Goal: Task Accomplishment & Management: Use online tool/utility

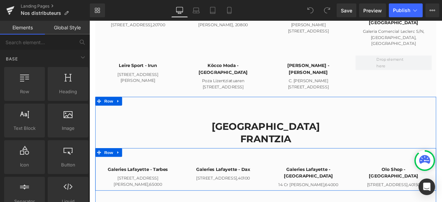
scroll to position [736, 0]
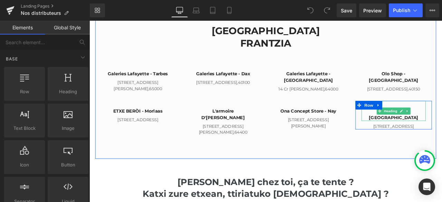
click at [442, 124] on h4 "On est poli - [GEOGRAPHIC_DATA]" at bounding box center [450, 132] width 76 height 16
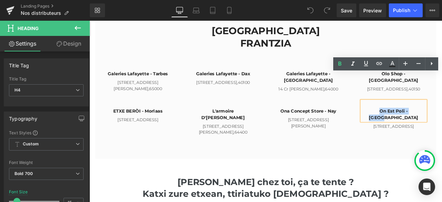
drag, startPoint x: 474, startPoint y: 94, endPoint x: 423, endPoint y: 97, distance: 51.9
click at [423, 124] on h4 "On est poli - [GEOGRAPHIC_DATA]" at bounding box center [450, 132] width 76 height 16
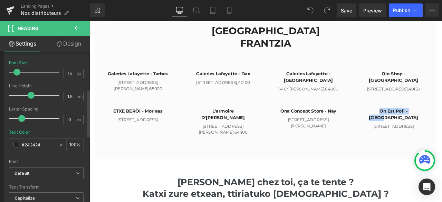
scroll to position [0, 0]
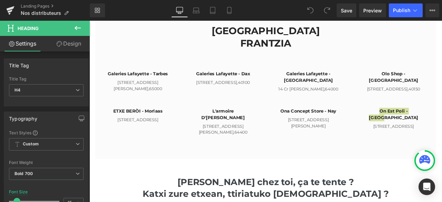
click at [80, 46] on link "Design" at bounding box center [68, 44] width 45 height 16
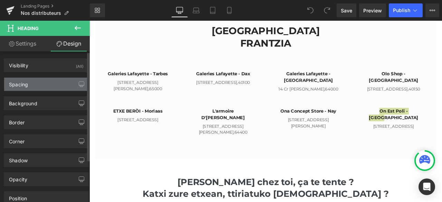
click at [59, 83] on div "Spacing" at bounding box center [46, 84] width 84 height 13
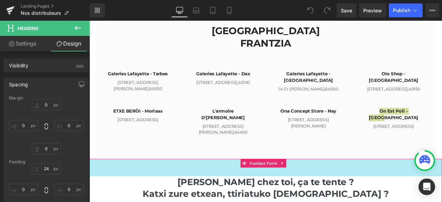
click at [434, 184] on div "60px" at bounding box center [298, 194] width 418 height 21
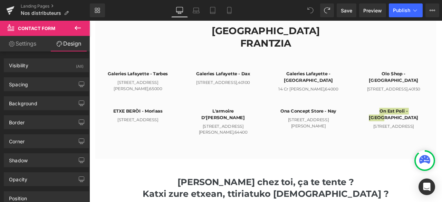
click at [311, 9] on icon at bounding box center [310, 10] width 6 height 6
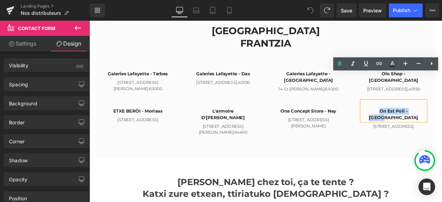
click at [418, 128] on div "FRANCE Heading FRANTZIA Heading Row Galeries [GEOGRAPHIC_DATA] - Tarbes Heading…" at bounding box center [298, 91] width 404 height 187
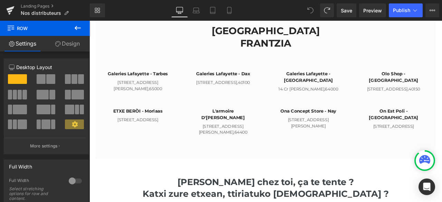
click at [73, 26] on button at bounding box center [78, 28] width 24 height 15
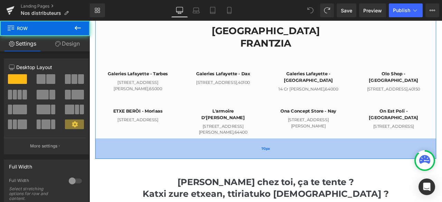
click at [207, 160] on div "70px" at bounding box center [298, 172] width 404 height 24
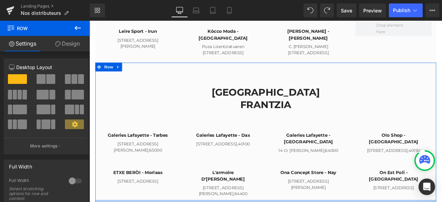
scroll to position [633, 0]
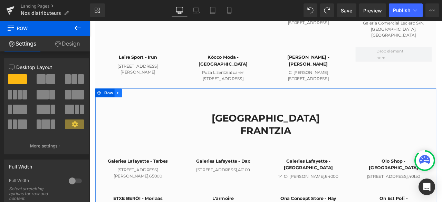
click at [125, 101] on link at bounding box center [123, 106] width 9 height 10
click at [106, 102] on span "Row" at bounding box center [112, 107] width 14 height 10
click at [121, 101] on link at bounding box center [123, 106] width 9 height 10
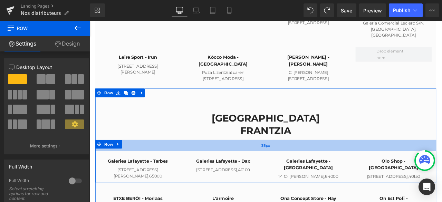
click at [155, 162] on div "38px" at bounding box center [298, 168] width 404 height 13
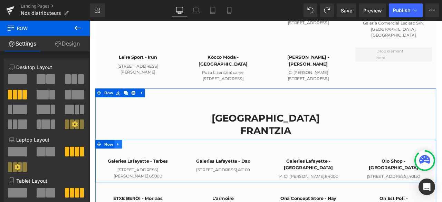
click at [121, 165] on icon at bounding box center [123, 167] width 5 height 5
click at [134, 162] on link at bounding box center [132, 167] width 9 height 10
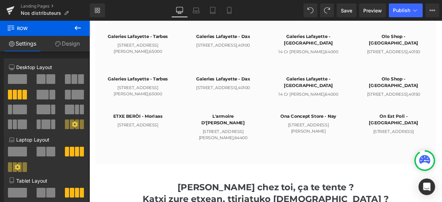
scroll to position [696, 0]
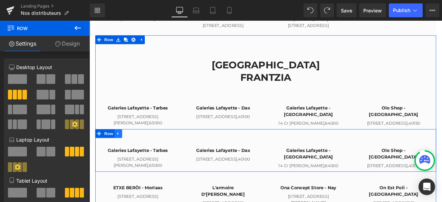
click at [121, 152] on icon at bounding box center [123, 154] width 5 height 5
click at [142, 149] on link at bounding box center [141, 154] width 9 height 10
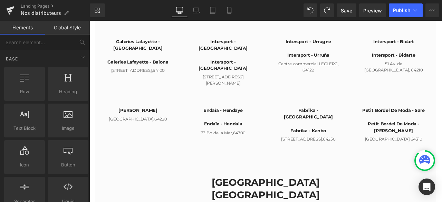
scroll to position [351, 0]
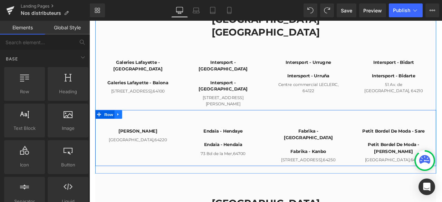
click at [125, 126] on link at bounding box center [123, 131] width 9 height 10
click at [130, 129] on icon at bounding box center [132, 131] width 5 height 5
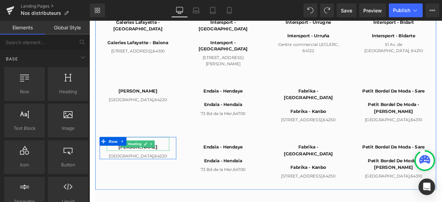
scroll to position [452, 0]
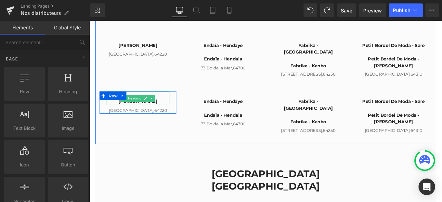
click at [172, 113] on h4 "[PERSON_NAME]" at bounding box center [147, 117] width 74 height 8
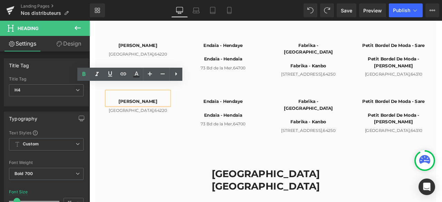
click at [171, 113] on h4 "[PERSON_NAME]" at bounding box center [147, 117] width 74 height 8
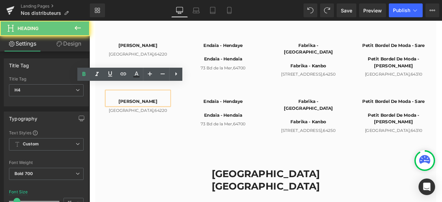
click at [171, 113] on h4 "[PERSON_NAME]" at bounding box center [147, 117] width 74 height 8
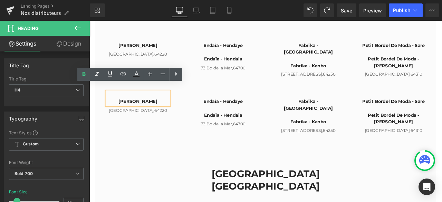
drag, startPoint x: 171, startPoint y: 108, endPoint x: 116, endPoint y: 106, distance: 54.3
click at [116, 113] on h4 "[PERSON_NAME]" at bounding box center [147, 117] width 74 height 8
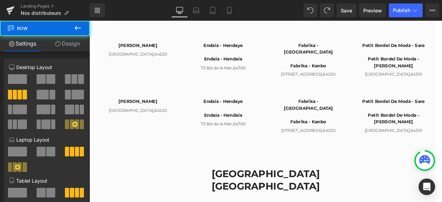
click at [194, 105] on div "[PERSON_NAME] Heading [GEOGRAPHIC_DATA] Text [GEOGRAPHIC_DATA]" at bounding box center [146, 118] width 101 height 26
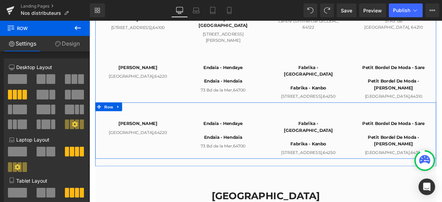
scroll to position [417, 0]
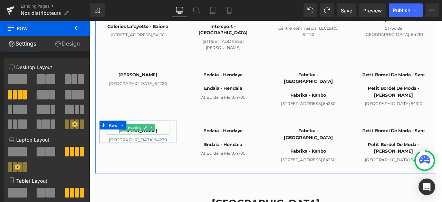
click at [169, 147] on h4 "[PERSON_NAME]" at bounding box center [147, 151] width 74 height 8
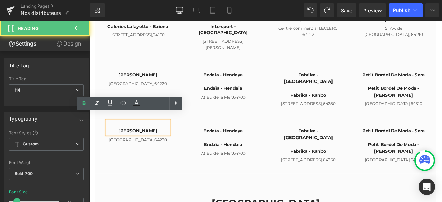
click at [169, 147] on h4 "[PERSON_NAME]" at bounding box center [147, 151] width 74 height 8
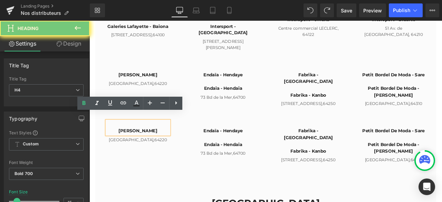
click at [172, 147] on h4 "[PERSON_NAME]" at bounding box center [147, 151] width 74 height 8
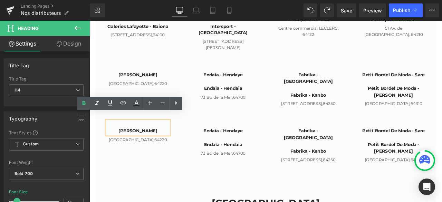
drag, startPoint x: 172, startPoint y: 142, endPoint x: 107, endPoint y: 140, distance: 65.0
click at [110, 147] on h4 "[PERSON_NAME]" at bounding box center [147, 151] width 74 height 8
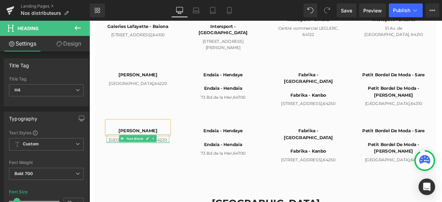
click at [174, 158] on p "[GEOGRAPHIC_DATA], 64220" at bounding box center [147, 161] width 74 height 7
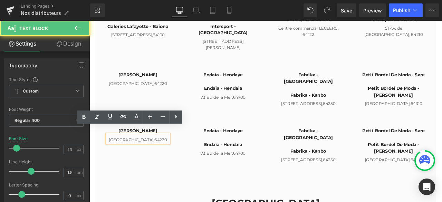
click at [174, 158] on p "[GEOGRAPHIC_DATA], 64220" at bounding box center [147, 161] width 74 height 7
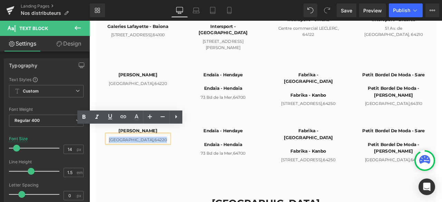
drag, startPoint x: 174, startPoint y: 152, endPoint x: 117, endPoint y: 152, distance: 57.3
click at [117, 158] on p "[GEOGRAPHIC_DATA], 64220" at bounding box center [147, 161] width 74 height 7
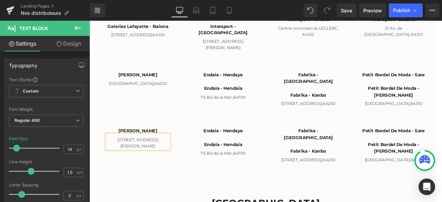
click at [174, 195] on div "[GEOGRAPHIC_DATA] [GEOGRAPHIC_DATA] Heading [GEOGRAPHIC_DATA] [GEOGRAPHIC_DATA]…" at bounding box center [298, 59] width 404 height 284
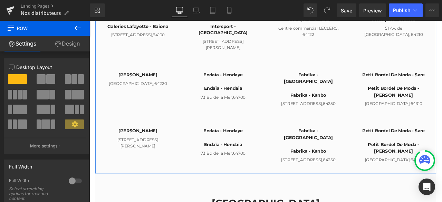
click at [258, 147] on h4 "Endaïa - Hendaye" at bounding box center [248, 151] width 74 height 8
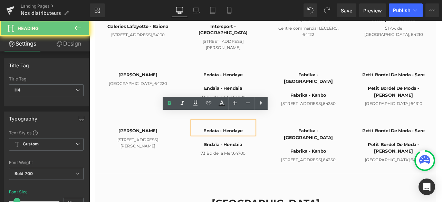
click at [273, 147] on h4 "Endaïa - Hendaye" at bounding box center [248, 151] width 74 height 8
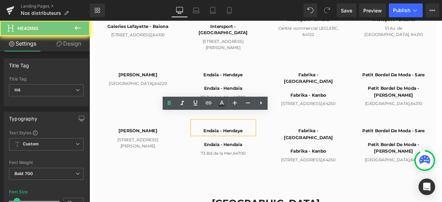
click at [273, 147] on h4 "Endaïa - Hendaye" at bounding box center [248, 151] width 74 height 8
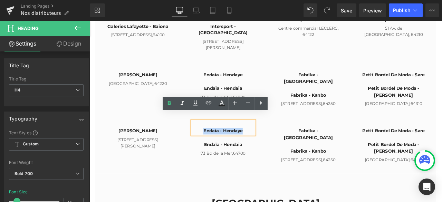
drag, startPoint x: 273, startPoint y: 143, endPoint x: 215, endPoint y: 142, distance: 58.4
click at [215, 147] on h4 "Endaïa - Hendaye" at bounding box center [248, 151] width 74 height 8
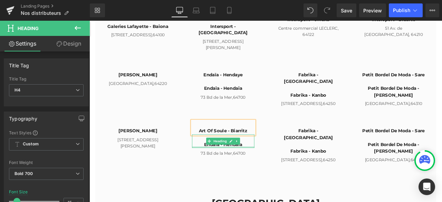
click at [236, 170] on div at bounding box center [248, 171] width 74 height 2
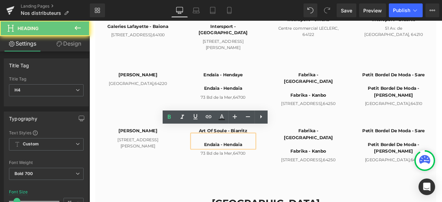
click at [255, 164] on h4 "Endaïa - Hendaia" at bounding box center [248, 168] width 74 height 8
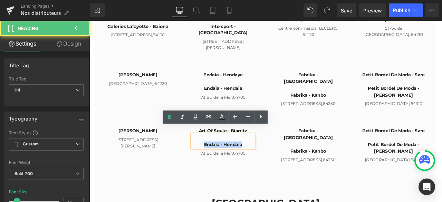
click at [255, 164] on h4 "Endaïa - Hendaia" at bounding box center [248, 168] width 74 height 8
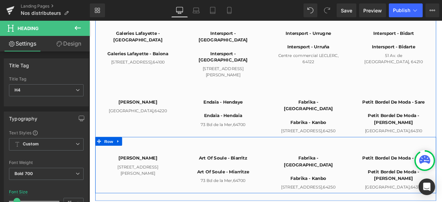
scroll to position [383, 0]
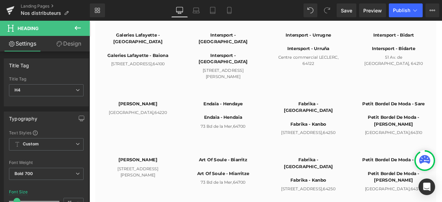
click at [232, 175] on div "Rendering Content" at bounding box center [221, 175] width 42 height 8
click at [242, 175] on div "Rendering Content" at bounding box center [221, 175] width 42 height 8
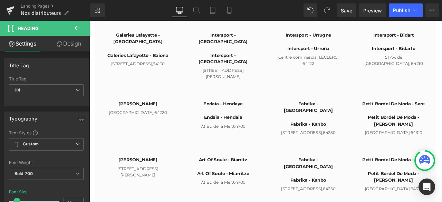
click at [242, 175] on div "Rendering Content" at bounding box center [221, 175] width 42 height 8
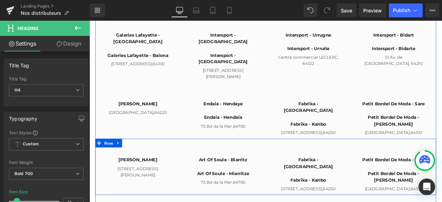
click at [292, 202] on div "[PERSON_NAME] Heading [STREET_ADDRESS][PERSON_NAME] Text Block Row Art Of Soule…" at bounding box center [298, 194] width 404 height 67
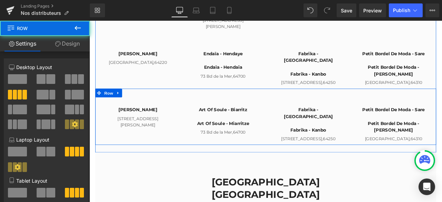
scroll to position [452, 0]
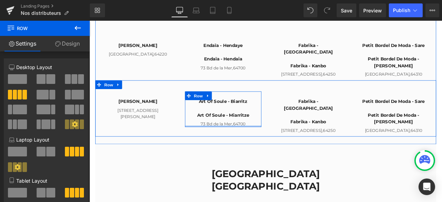
click at [271, 145] on div at bounding box center [248, 146] width 91 height 2
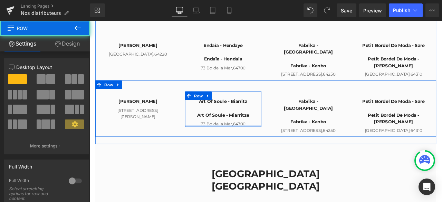
click at [271, 145] on div at bounding box center [248, 146] width 91 height 2
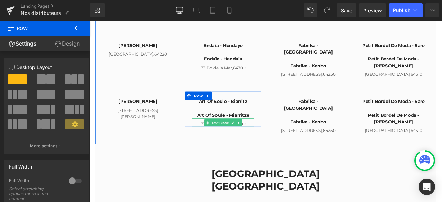
click at [270, 140] on span "64700" at bounding box center [267, 143] width 15 height 6
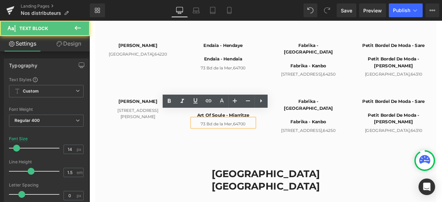
click at [270, 140] on span "64700" at bounding box center [267, 143] width 15 height 6
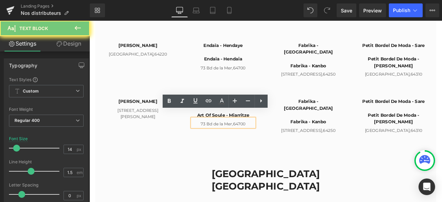
click at [270, 140] on span "64700" at bounding box center [267, 143] width 15 height 6
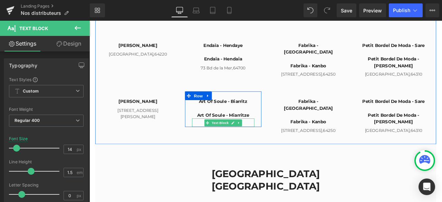
click at [271, 140] on p "28 rue" at bounding box center [248, 143] width 74 height 7
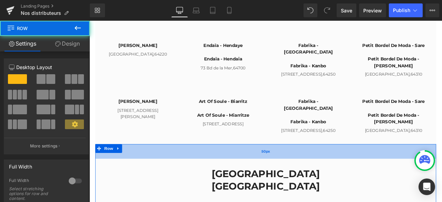
click at [220, 177] on div "50px" at bounding box center [298, 175] width 404 height 17
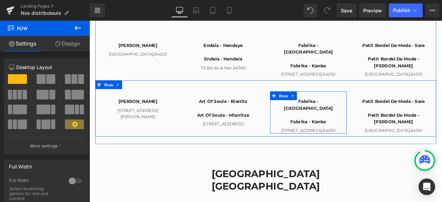
click at [304, 143] on div "Fabrika - [GEOGRAPHIC_DATA] Heading Fabrika - Kanbo Heading [STREET_ADDRESS]" at bounding box center [349, 130] width 91 height 50
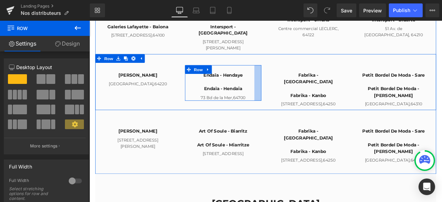
scroll to position [417, 0]
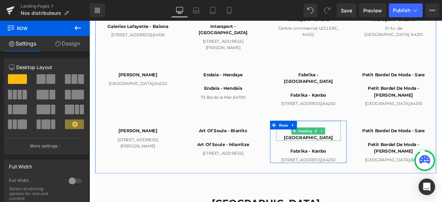
click at [377, 147] on h4 "Fabrika - [GEOGRAPHIC_DATA]" at bounding box center [349, 155] width 76 height 16
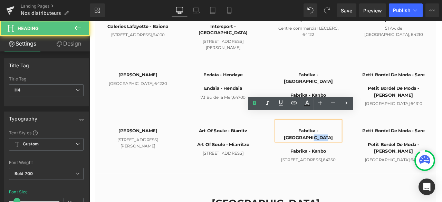
click at [377, 147] on h4 "Fabrika - [GEOGRAPHIC_DATA]" at bounding box center [349, 155] width 76 height 16
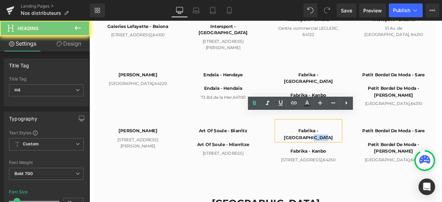
click at [377, 147] on h4 "Fabrika - [GEOGRAPHIC_DATA]" at bounding box center [349, 155] width 76 height 16
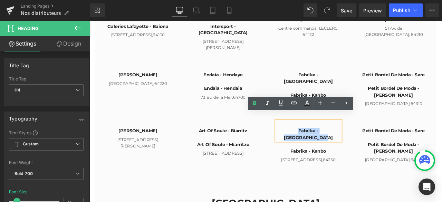
click at [377, 147] on h4 "Fabrika - [GEOGRAPHIC_DATA]" at bounding box center [349, 155] width 76 height 16
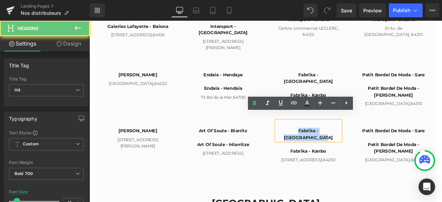
click at [377, 147] on h4 "Fabrika - [GEOGRAPHIC_DATA]" at bounding box center [349, 155] width 76 height 16
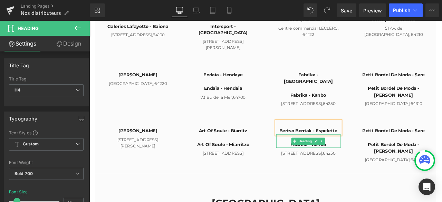
click at [371, 164] on h4 "Fabrika - Kanbo" at bounding box center [349, 168] width 76 height 8
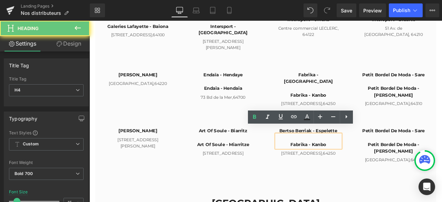
click at [365, 164] on h4 "Fabrika - Kanbo" at bounding box center [349, 168] width 76 height 8
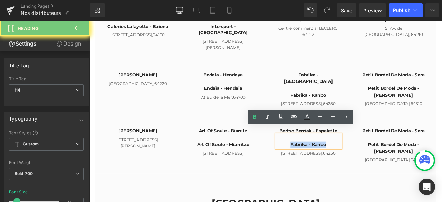
click at [365, 164] on h4 "Fabrika - Kanbo" at bounding box center [349, 168] width 76 height 8
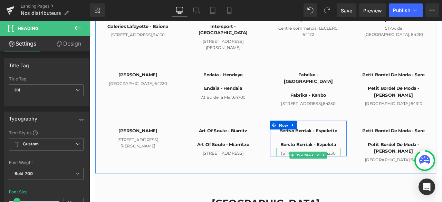
click at [372, 176] on p "[STREET_ADDRESS]" at bounding box center [349, 177] width 76 height 7
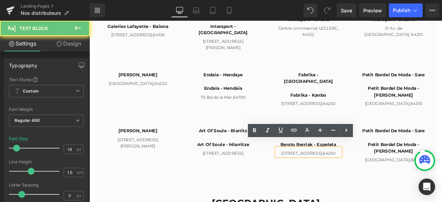
click at [372, 176] on p "[STREET_ADDRESS]" at bounding box center [349, 177] width 76 height 7
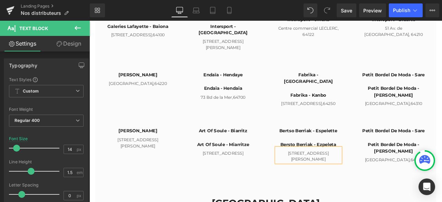
click at [373, 189] on div "[PERSON_NAME] Heading [STREET_ADDRESS][PERSON_NAME] Text Block Row Art Of Soule…" at bounding box center [298, 159] width 404 height 67
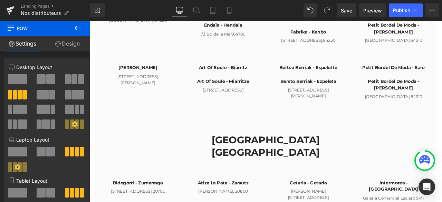
scroll to position [486, 0]
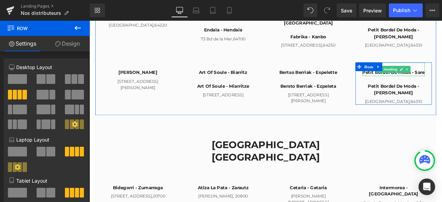
click at [442, 78] on h4 "petit bordel de Moda - Sare" at bounding box center [450, 82] width 74 height 8
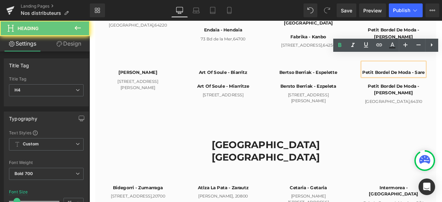
click at [442, 78] on h4 "petit bordel de Moda - Sare" at bounding box center [450, 82] width 74 height 8
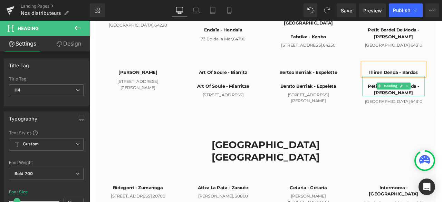
click at [442, 97] on h4 "petit bordel de Moda - [PERSON_NAME]" at bounding box center [450, 103] width 74 height 16
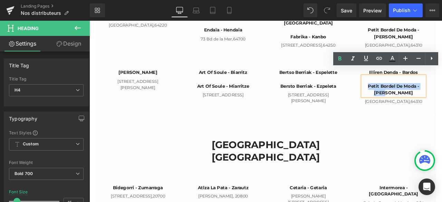
drag, startPoint x: 467, startPoint y: 96, endPoint x: 416, endPoint y: 86, distance: 51.6
click at [416, 95] on h4 "petit bordel de Moda - [PERSON_NAME]" at bounding box center [450, 103] width 74 height 16
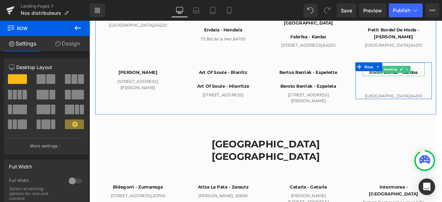
click at [428, 78] on h4 "Illiren Denda - Bardos" at bounding box center [450, 82] width 74 height 8
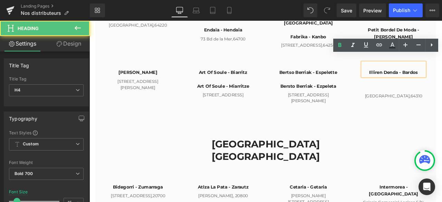
click at [420, 78] on h4 "Illiren Denda - Bardos" at bounding box center [450, 82] width 74 height 8
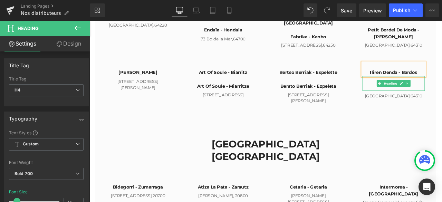
click at [417, 90] on div at bounding box center [450, 94] width 74 height 17
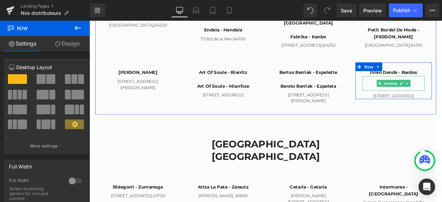
click at [423, 86] on div at bounding box center [450, 94] width 74 height 17
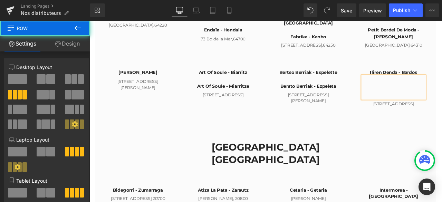
click at [400, 80] on div "Iliren Denda - Bardos Heading Heading [STREET_ADDRESS]" at bounding box center [450, 96] width 101 height 52
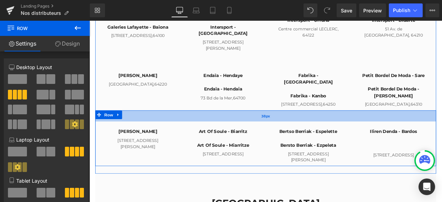
scroll to position [417, 0]
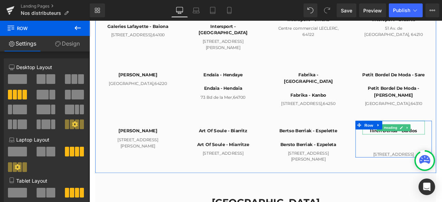
click at [442, 147] on h4 "Iliren Denda - Bardos" at bounding box center [450, 151] width 74 height 8
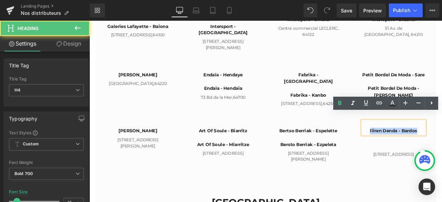
drag, startPoint x: 475, startPoint y: 142, endPoint x: 418, endPoint y: 141, distance: 57.0
click at [418, 147] on h4 "Iliren Denda - Bardos" at bounding box center [450, 151] width 74 height 8
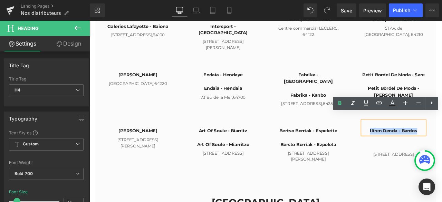
copy h4 "Iliren Denda - Bardos"
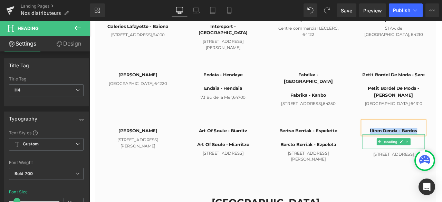
click at [442, 159] on div at bounding box center [450, 163] width 74 height 17
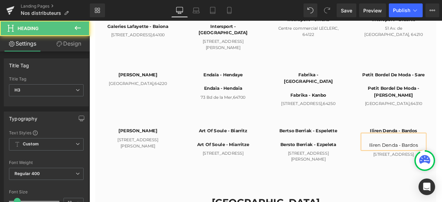
click at [442, 159] on div "Iliren Denda - Bardos" at bounding box center [450, 163] width 74 height 17
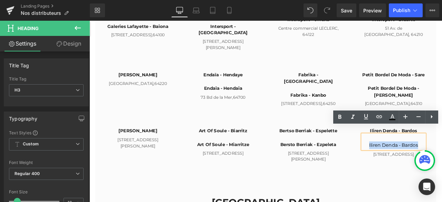
drag, startPoint x: 454, startPoint y: 160, endPoint x: 418, endPoint y: 161, distance: 35.9
click at [418, 161] on div "Iliren Denda - Bardos" at bounding box center [450, 163] width 74 height 17
click at [339, 116] on icon at bounding box center [339, 117] width 3 height 4
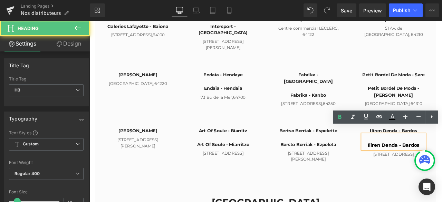
drag, startPoint x: 473, startPoint y: 158, endPoint x: 478, endPoint y: 159, distance: 4.2
click at [442, 165] on strong "Iliren Denda - Bardos" at bounding box center [449, 168] width 61 height 7
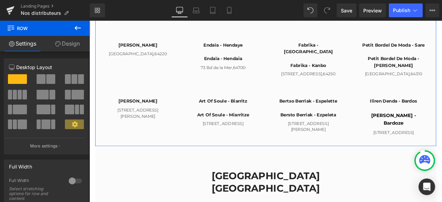
scroll to position [452, 0]
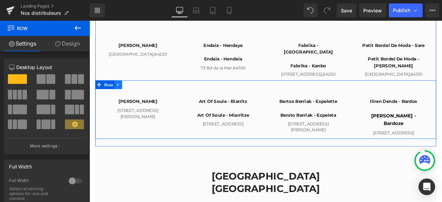
click at [124, 92] on link at bounding box center [123, 97] width 9 height 10
click at [130, 94] on icon at bounding box center [132, 96] width 5 height 5
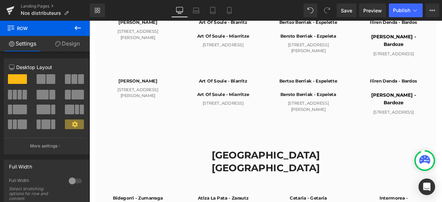
scroll to position [546, 0]
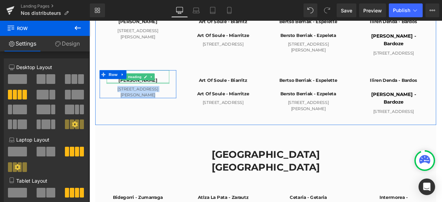
drag, startPoint x: 183, startPoint y: 94, endPoint x: 115, endPoint y: 76, distance: 71.1
click at [115, 76] on div "[PERSON_NAME] Heading [STREET_ADDRESS][PERSON_NAME] Text Block Row Art Of Soule…" at bounding box center [298, 100] width 404 height 69
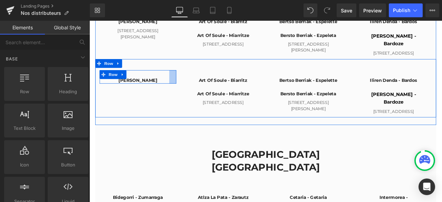
click at [185, 79] on div at bounding box center [188, 87] width 8 height 16
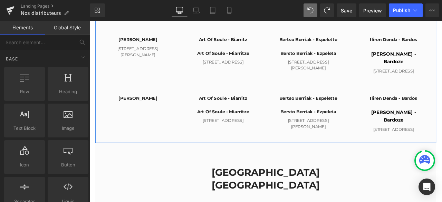
scroll to position [527, 0]
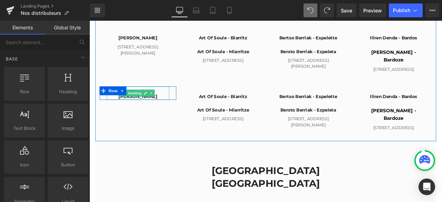
click at [173, 107] on h4 "[PERSON_NAME]" at bounding box center [147, 111] width 74 height 8
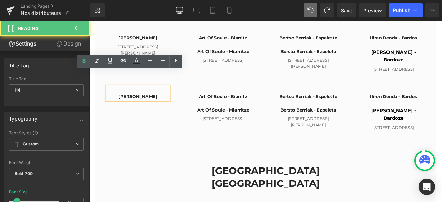
drag, startPoint x: 171, startPoint y: 93, endPoint x: 115, endPoint y: 95, distance: 56.7
click at [115, 107] on h4 "[PERSON_NAME]" at bounding box center [147, 111] width 74 height 8
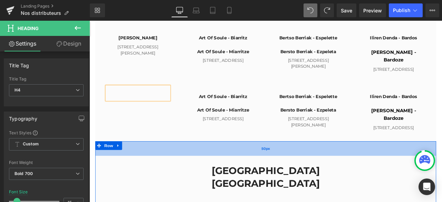
click at [201, 163] on div "50px" at bounding box center [298, 171] width 404 height 17
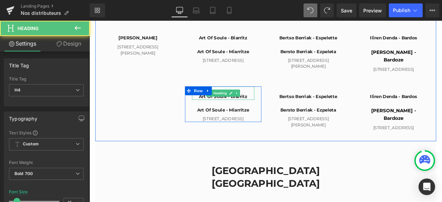
click at [276, 107] on h4 "Art Of Soule - Biarritz" at bounding box center [248, 111] width 74 height 8
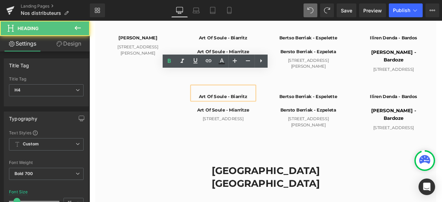
click at [272, 107] on h4 "Art Of Soule - Biarritz" at bounding box center [248, 111] width 74 height 8
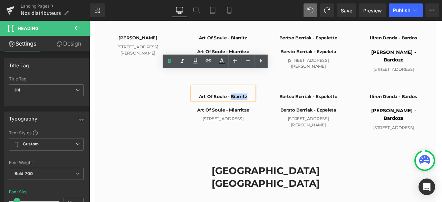
click at [272, 107] on h4 "Art Of Soule - Biarritz" at bounding box center [248, 111] width 74 height 8
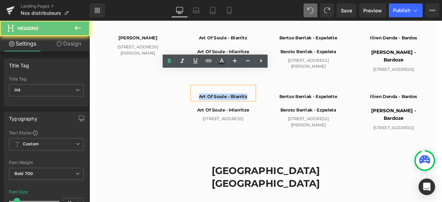
click at [272, 107] on h4 "Art Of Soule - Biarritz" at bounding box center [248, 111] width 74 height 8
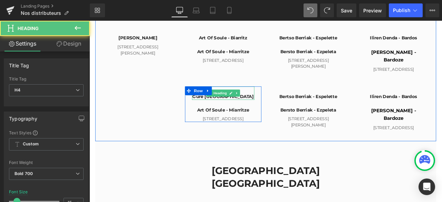
click at [272, 107] on h4 "Gure [GEOGRAPHIC_DATA]" at bounding box center [248, 111] width 74 height 8
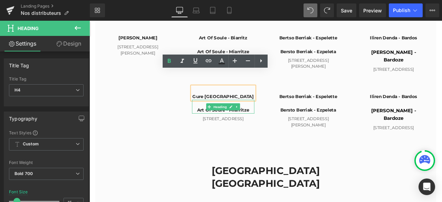
click at [219, 123] on h4 "Art Of Soule - Miarritze" at bounding box center [248, 127] width 74 height 8
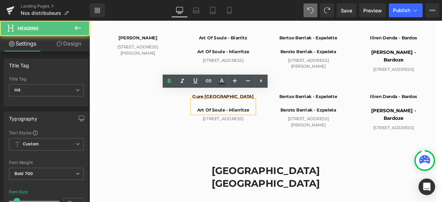
click at [219, 123] on h4 "Art Of Soule - Miarritze" at bounding box center [248, 127] width 74 height 8
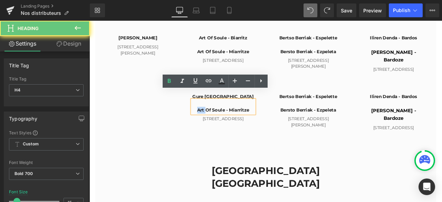
click at [219, 123] on h4 "Art Of Soule - Miarritze" at bounding box center [248, 127] width 74 height 8
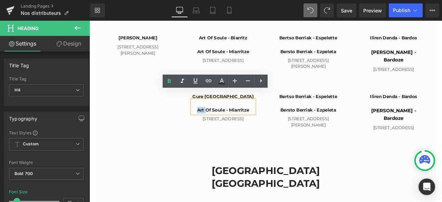
click at [219, 123] on h4 "Art Of Soule - Miarritze" at bounding box center [248, 127] width 74 height 8
drag, startPoint x: 272, startPoint y: 117, endPoint x: 215, endPoint y: 115, distance: 57.0
click at [215, 123] on h4 "Art Of Soule - Miarritze" at bounding box center [248, 127] width 74 height 8
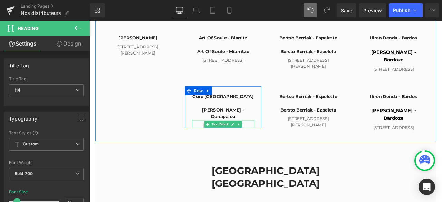
click at [218, 141] on p "[STREET_ADDRESS]" at bounding box center [248, 144] width 74 height 7
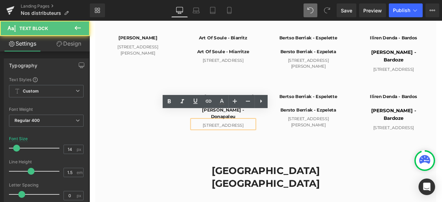
click at [220, 141] on p "[STREET_ADDRESS]" at bounding box center [248, 144] width 74 height 7
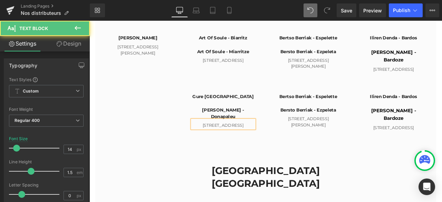
click at [275, 141] on p "[STREET_ADDRESS]" at bounding box center [248, 144] width 74 height 7
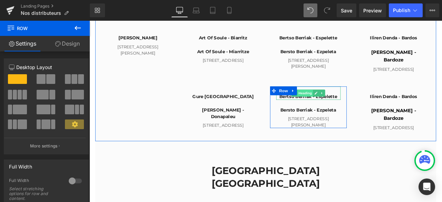
click at [350, 102] on span "Heading" at bounding box center [345, 106] width 19 height 8
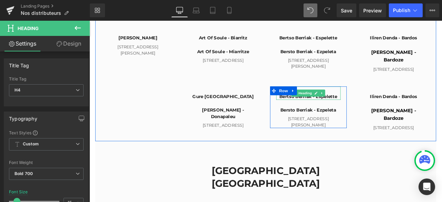
click at [374, 107] on h4 "Bertso Berriak - Espelette" at bounding box center [349, 111] width 76 height 8
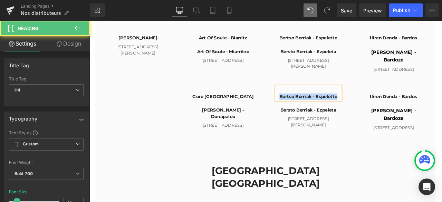
drag, startPoint x: 378, startPoint y: 93, endPoint x: 309, endPoint y: 94, distance: 69.1
click at [311, 107] on h4 "Bertso Berriak - Espelette" at bounding box center [349, 111] width 76 height 8
click at [380, 123] on h4 "Bersto Berriak - Ezpeleta" at bounding box center [349, 127] width 76 height 8
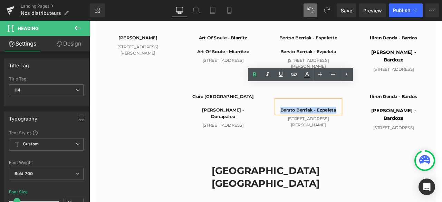
drag, startPoint x: 380, startPoint y: 108, endPoint x: 305, endPoint y: 108, distance: 74.6
click at [305, 108] on div "Heading Bersto Berriak - Ezpeleta Heading [STREET_ADDRESS][PERSON_NAME] Text Bl…" at bounding box center [349, 122] width 91 height 49
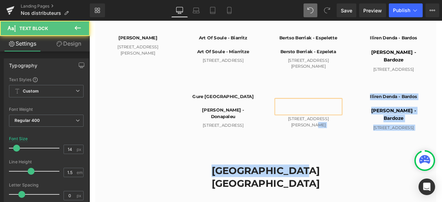
drag, startPoint x: 379, startPoint y: 119, endPoint x: 370, endPoint y: 144, distance: 26.6
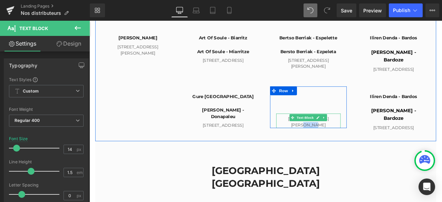
click at [375, 133] on p "[STREET_ADDRESS][PERSON_NAME]" at bounding box center [349, 140] width 76 height 15
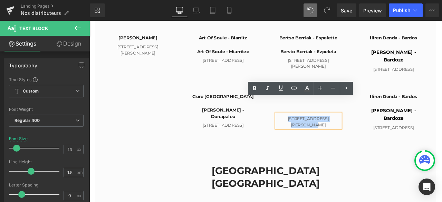
drag, startPoint x: 378, startPoint y: 118, endPoint x: 314, endPoint y: 122, distance: 64.3
click at [314, 133] on p "[STREET_ADDRESS][PERSON_NAME]" at bounding box center [349, 140] width 76 height 15
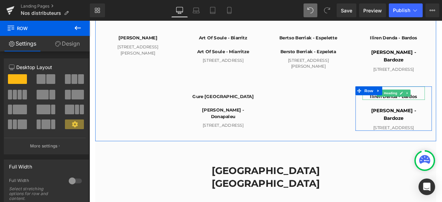
click at [442, 107] on h4 "Iliren Denda - Bardos" at bounding box center [450, 111] width 74 height 8
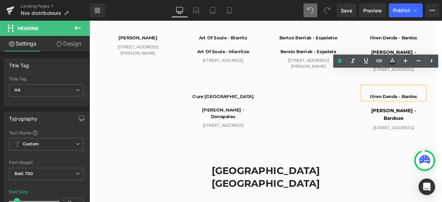
drag, startPoint x: 477, startPoint y: 92, endPoint x: 411, endPoint y: 96, distance: 65.7
click at [413, 98] on div "Iliren Denda - Bardos" at bounding box center [450, 106] width 74 height 16
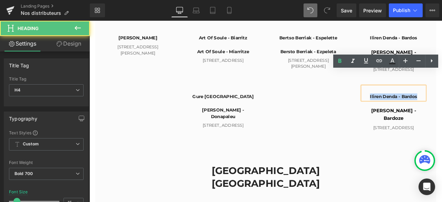
drag, startPoint x: 418, startPoint y: 93, endPoint x: 481, endPoint y: 95, distance: 62.6
click at [442, 107] on h4 "Iliren Denda - Bardos" at bounding box center [450, 111] width 74 height 8
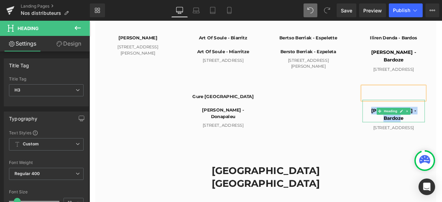
drag, startPoint x: 479, startPoint y: 107, endPoint x: 415, endPoint y: 109, distance: 63.2
click at [423, 124] on strong "[PERSON_NAME] - Bardoze" at bounding box center [449, 132] width 53 height 16
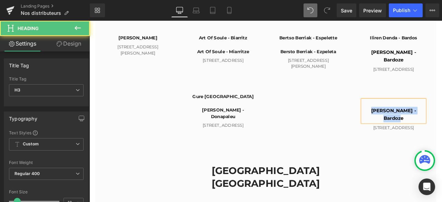
click at [442, 114] on div "[PERSON_NAME] - Bardoze" at bounding box center [450, 127] width 74 height 27
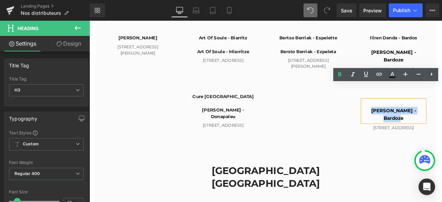
drag, startPoint x: 443, startPoint y: 112, endPoint x: 413, endPoint y: 111, distance: 29.7
click at [413, 114] on div "[PERSON_NAME] - Bardoze" at bounding box center [450, 127] width 74 height 27
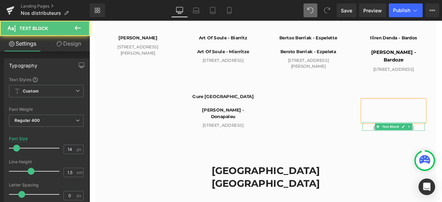
click at [442, 144] on p "[STREET_ADDRESS]" at bounding box center [450, 147] width 74 height 7
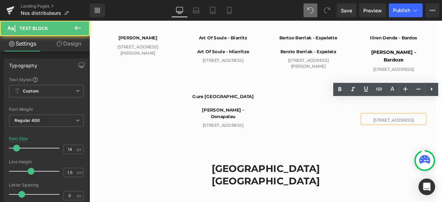
drag, startPoint x: 482, startPoint y: 120, endPoint x: 408, endPoint y: 121, distance: 74.6
click at [408, 121] on div "Heading Heading [STREET_ADDRESS]" at bounding box center [450, 120] width 91 height 44
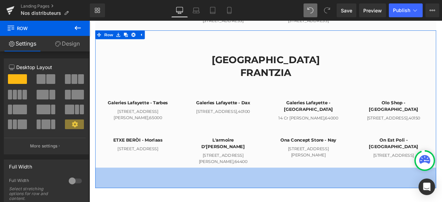
scroll to position [838, 0]
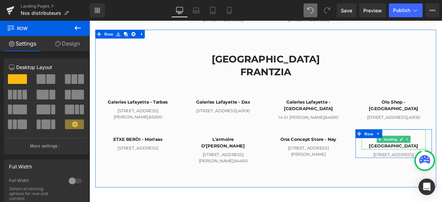
click at [442, 158] on h4 "On est poli - [GEOGRAPHIC_DATA]" at bounding box center [450, 166] width 76 height 16
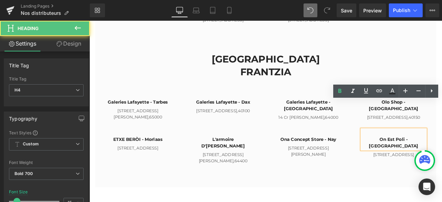
click at [442, 158] on h4 "On est poli - [GEOGRAPHIC_DATA]" at bounding box center [450, 166] width 76 height 16
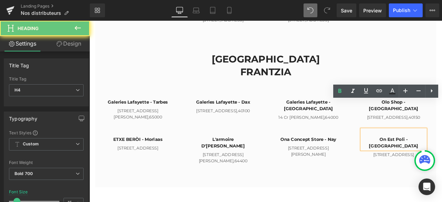
click at [442, 158] on h4 "On est poli - [GEOGRAPHIC_DATA]" at bounding box center [450, 166] width 76 height 16
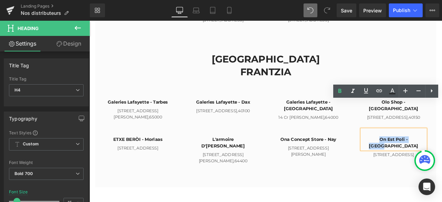
drag, startPoint x: 477, startPoint y: 127, endPoint x: 424, endPoint y: 125, distance: 53.2
click at [424, 158] on h4 "On est poli - [GEOGRAPHIC_DATA]" at bounding box center [450, 166] width 76 height 16
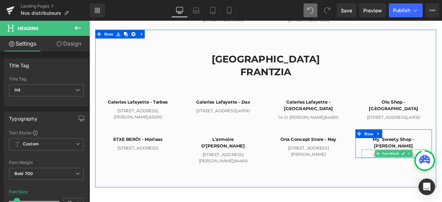
click at [442, 176] on p "[STREET_ADDRESS]" at bounding box center [450, 179] width 76 height 7
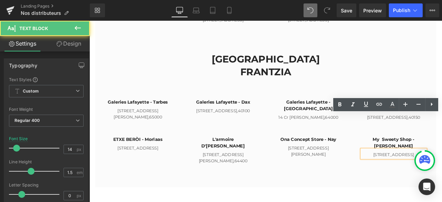
click at [442, 176] on p "[STREET_ADDRESS]" at bounding box center [450, 179] width 76 height 7
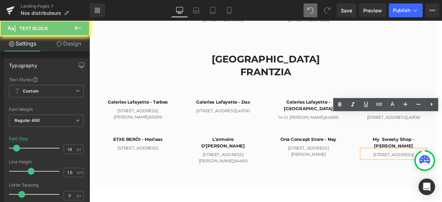
click at [442, 176] on p "[STREET_ADDRESS]" at bounding box center [450, 179] width 76 height 7
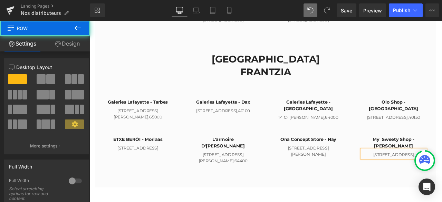
click at [442, 160] on div "FRANCE Heading FRANTZIA Heading Row Galeries [GEOGRAPHIC_DATA] - Tarbes Heading…" at bounding box center [298, 124] width 404 height 187
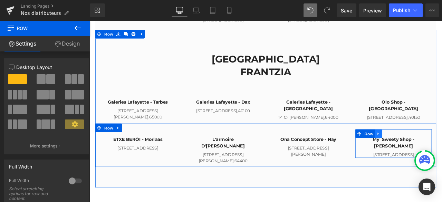
click at [430, 152] on icon at bounding box center [432, 154] width 5 height 5
click at [440, 152] on icon at bounding box center [441, 154] width 5 height 5
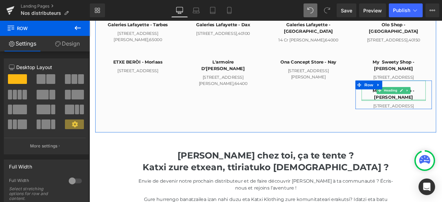
scroll to position [932, 0]
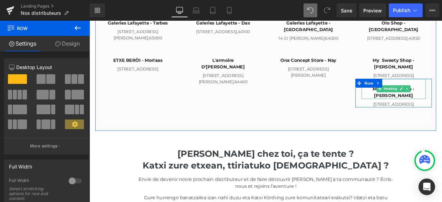
click at [442, 98] on h4 "My Sweety Shop - [PERSON_NAME]" at bounding box center [450, 106] width 76 height 16
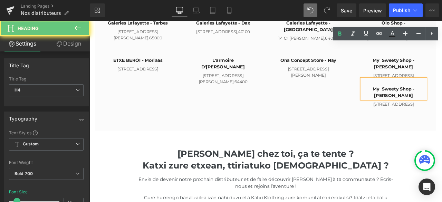
click at [442, 98] on h4 "My Sweety Shop - [PERSON_NAME]" at bounding box center [450, 106] width 76 height 16
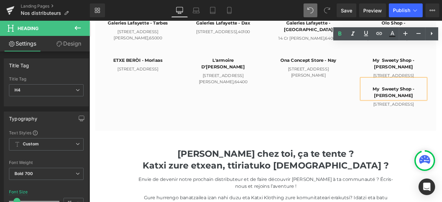
click at [442, 98] on h4 "My Sweety Shop - [PERSON_NAME]" at bounding box center [450, 106] width 76 height 16
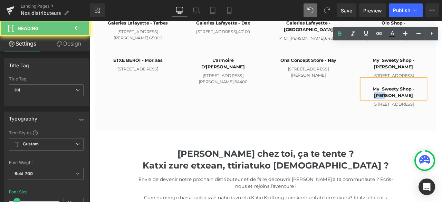
click at [442, 98] on h4 "My Sweety Shop - [PERSON_NAME]" at bounding box center [450, 106] width 76 height 16
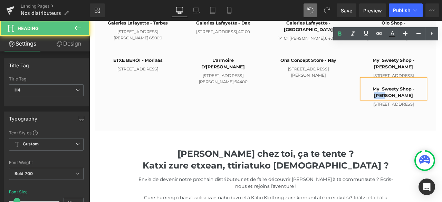
click at [442, 98] on h4 "My Sweety Shop - [PERSON_NAME]" at bounding box center [450, 106] width 76 height 16
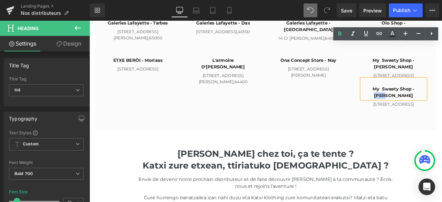
click at [442, 98] on h4 "My Sweety Shop - [PERSON_NAME]" at bounding box center [450, 106] width 76 height 16
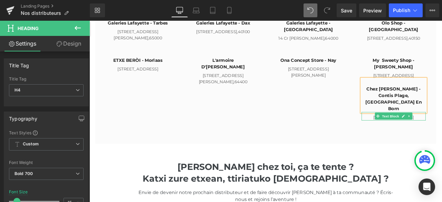
click at [442, 132] on p "[STREET_ADDRESS]" at bounding box center [450, 135] width 76 height 7
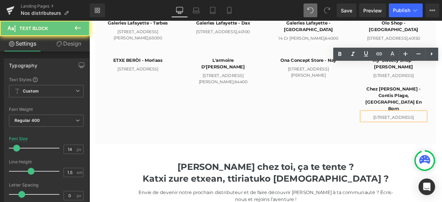
click at [442, 132] on p "[STREET_ADDRESS]" at bounding box center [450, 135] width 76 height 7
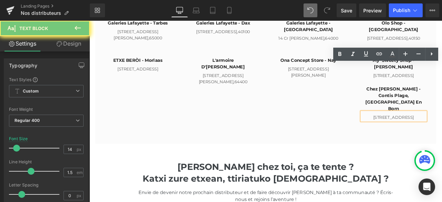
click at [442, 132] on p "[STREET_ADDRESS]" at bounding box center [450, 135] width 76 height 7
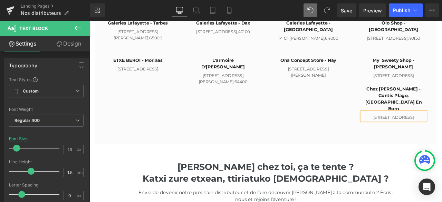
click at [363, 97] on div "FRANCE Heading FRANTZIA Heading Row Galeries [GEOGRAPHIC_DATA] - Tarbes Heading…" at bounding box center [298, 51] width 404 height 229
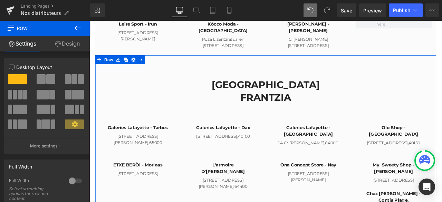
scroll to position [863, 0]
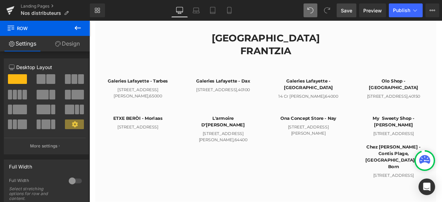
click at [349, 9] on span "Save" at bounding box center [346, 10] width 11 height 7
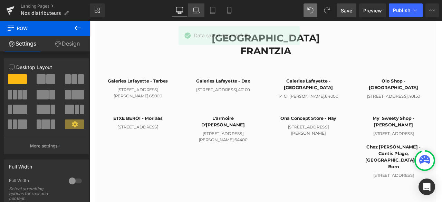
click at [195, 12] on icon at bounding box center [195, 12] width 1 height 0
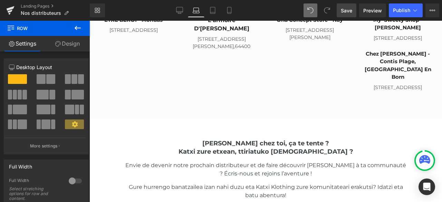
scroll to position [976, 0]
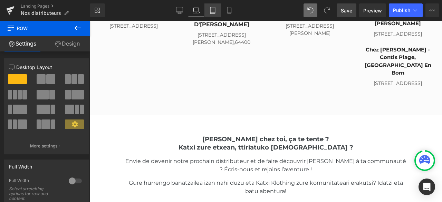
click at [213, 7] on link "Tablet" at bounding box center [212, 10] width 17 height 14
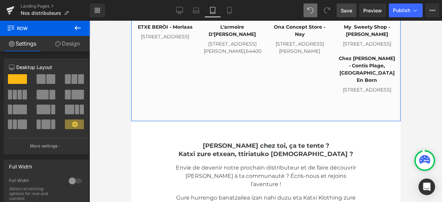
scroll to position [904, 0]
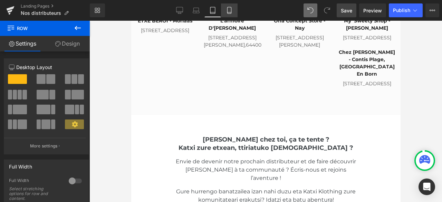
click at [229, 11] on icon at bounding box center [229, 10] width 7 height 7
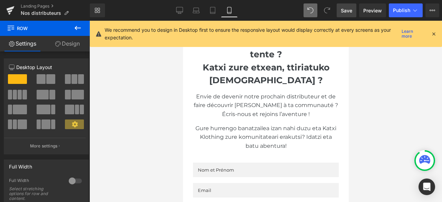
scroll to position [1381, 0]
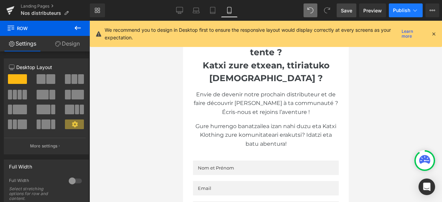
click at [407, 9] on span "Publish" at bounding box center [401, 11] width 17 height 6
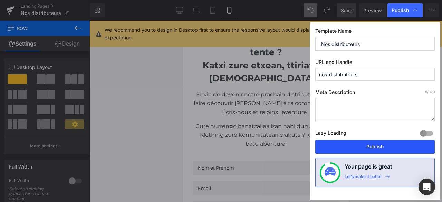
click at [348, 145] on button "Publish" at bounding box center [374, 147] width 119 height 14
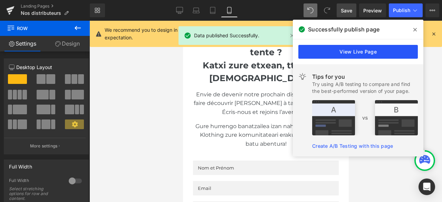
click at [336, 48] on link "View Live Page" at bounding box center [357, 52] width 119 height 14
